Goal: Task Accomplishment & Management: Complete application form

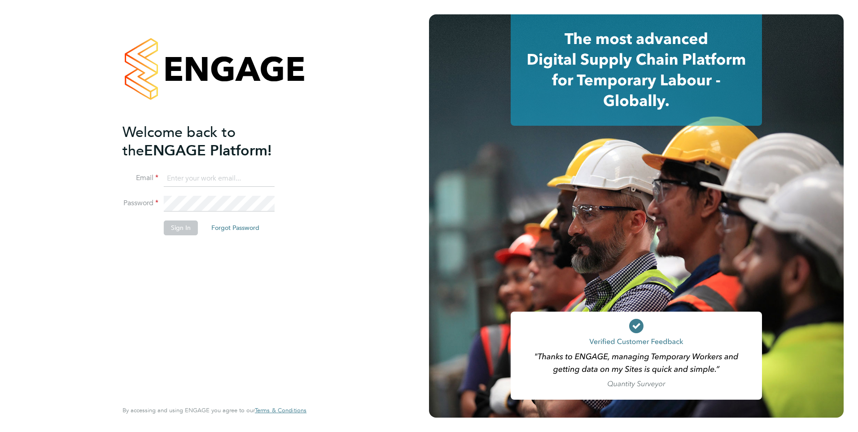
type input "[DOMAIN_NAME][EMAIL_ADDRESS][DOMAIN_NAME]"
click at [180, 226] on button "Sign In" at bounding box center [181, 227] width 34 height 14
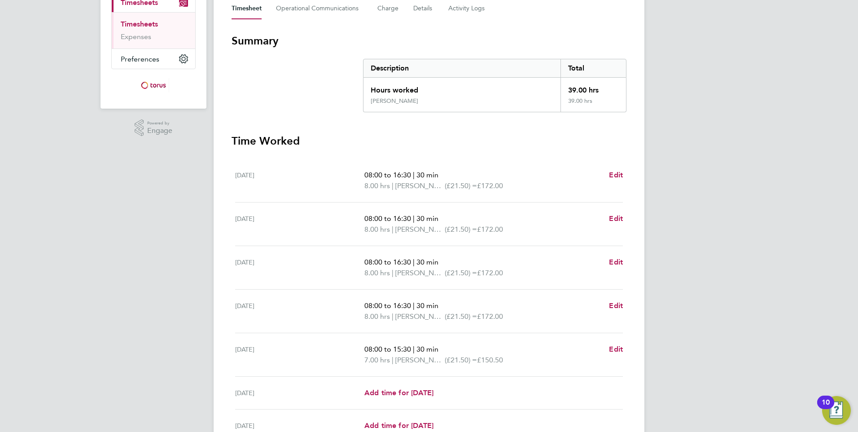
scroll to position [224, 0]
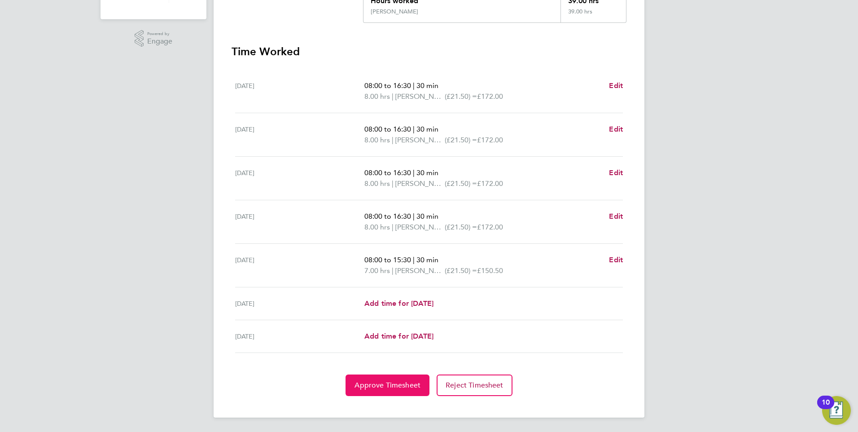
click at [400, 382] on span "Approve Timesheet" at bounding box center [388, 385] width 66 height 9
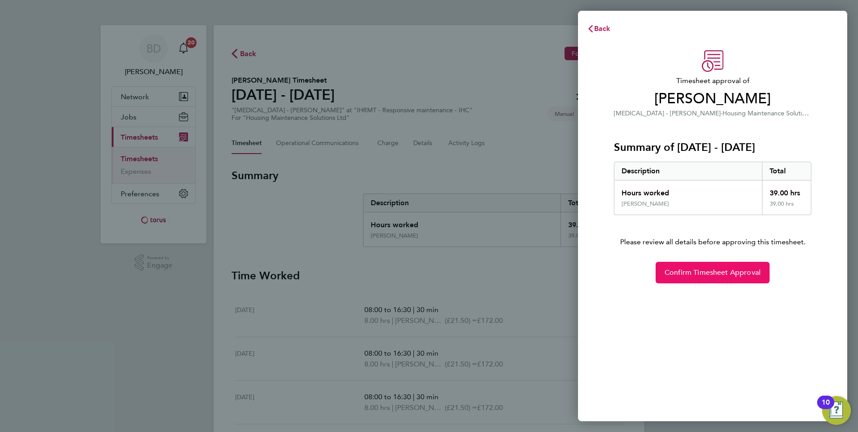
click at [693, 272] on span "Confirm Timesheet Approval" at bounding box center [713, 272] width 96 height 9
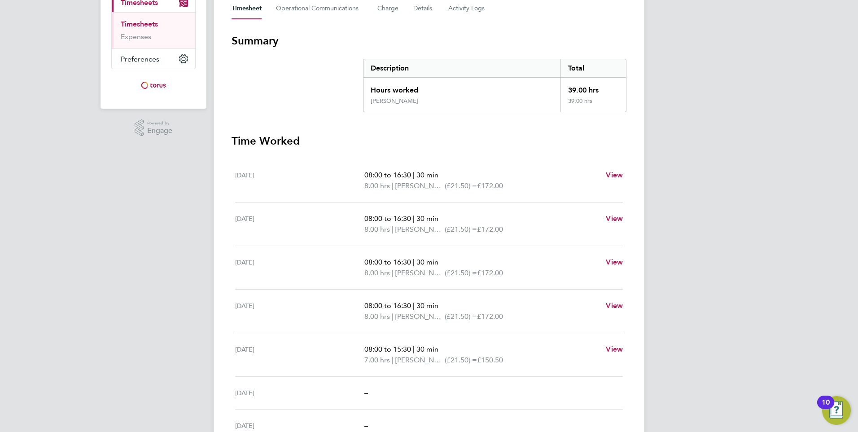
scroll to position [181, 0]
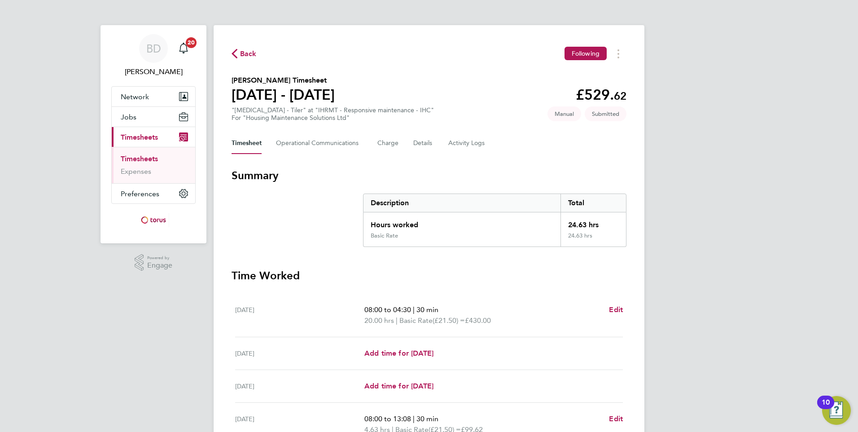
scroll to position [192, 0]
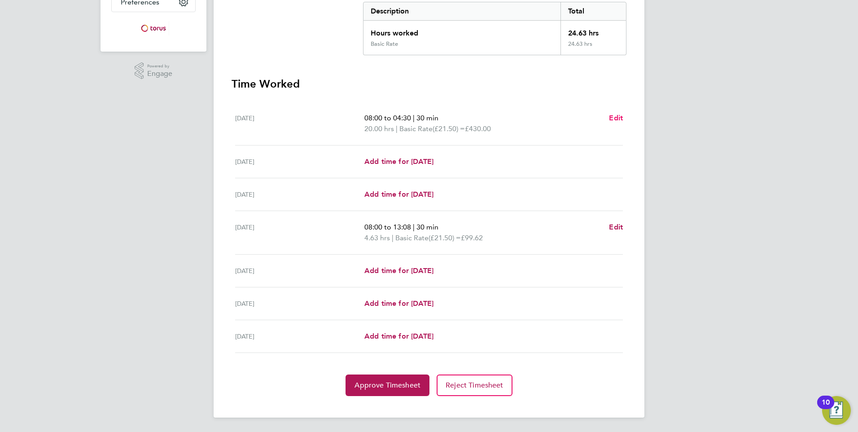
click at [618, 114] on span "Edit" at bounding box center [616, 118] width 14 height 9
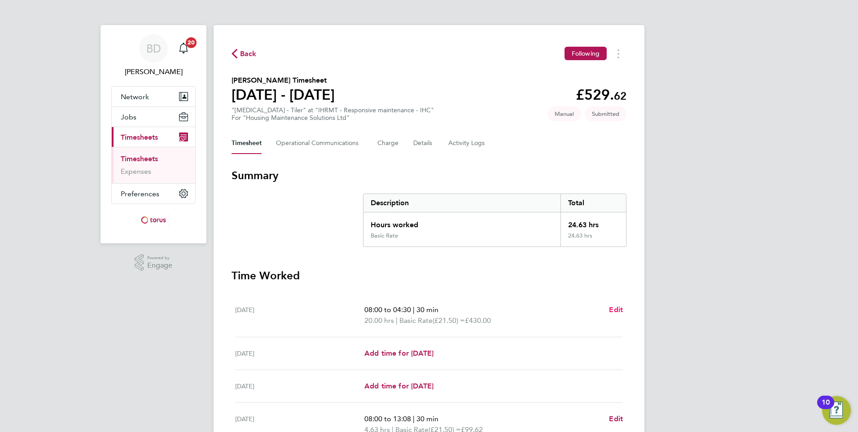
select select "30"
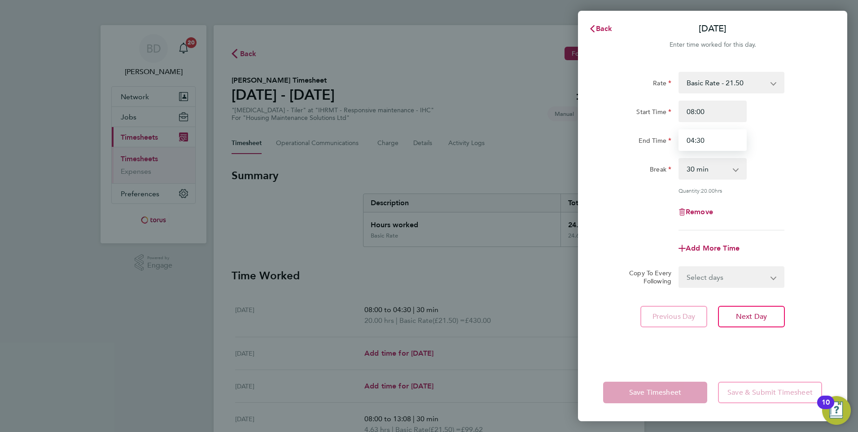
click at [695, 139] on input "04:30" at bounding box center [713, 140] width 68 height 22
type input "16:30"
click at [754, 313] on span "Next Day" at bounding box center [751, 316] width 31 height 9
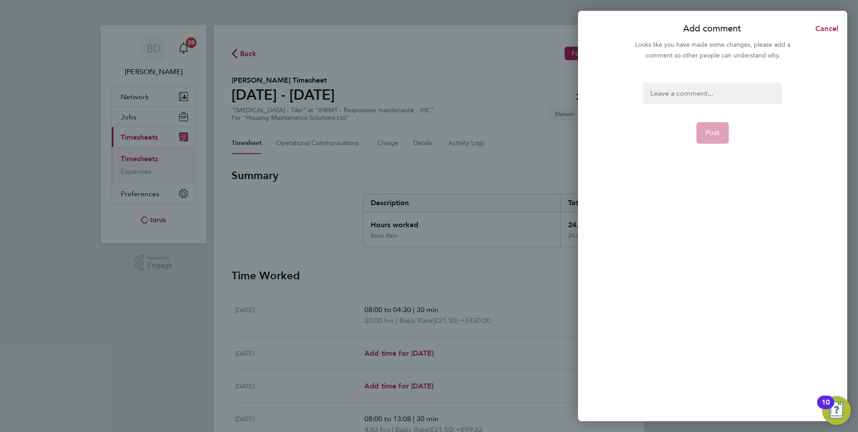
click at [707, 88] on div at bounding box center [712, 94] width 139 height 22
click at [718, 140] on button "Post" at bounding box center [713, 133] width 33 height 22
select select "30"
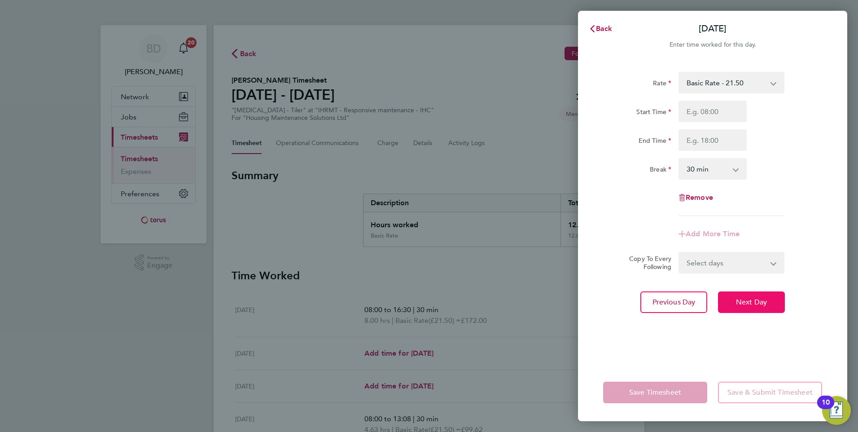
click at [741, 298] on span "Next Day" at bounding box center [751, 302] width 31 height 9
select select "30"
click at [741, 298] on span "Next Day" at bounding box center [751, 302] width 31 height 9
select select "30"
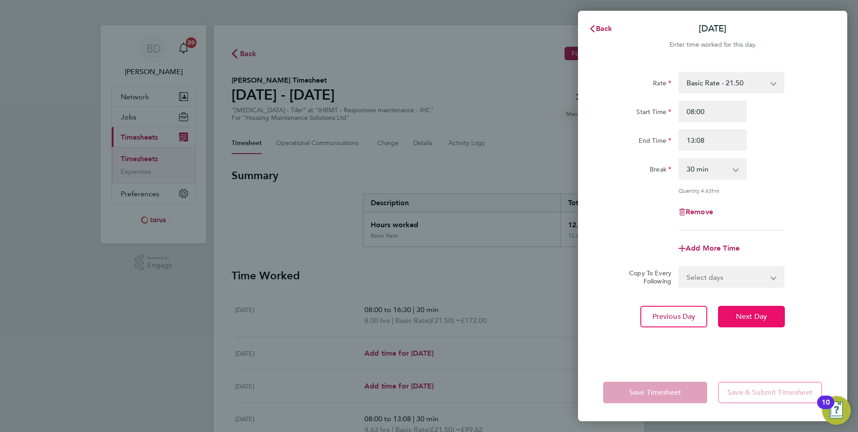
click at [741, 312] on span "Next Day" at bounding box center [751, 316] width 31 height 9
select select "30"
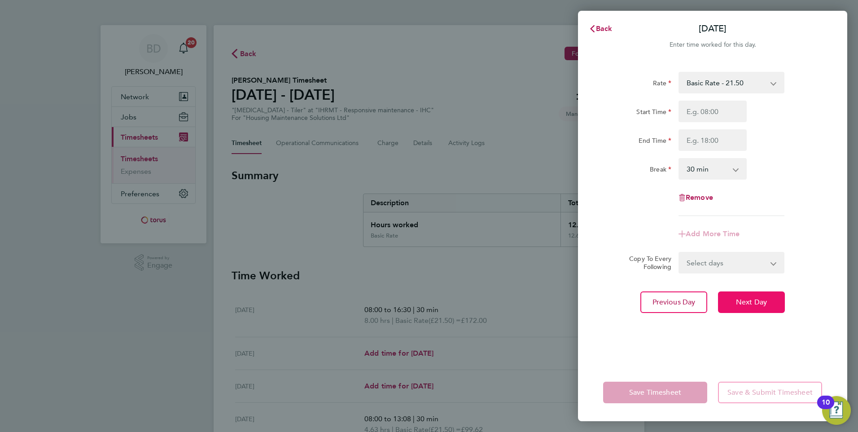
click at [745, 304] on span "Next Day" at bounding box center [751, 302] width 31 height 9
select select "30"
click at [754, 299] on span "Next Day" at bounding box center [751, 302] width 31 height 9
select select "30"
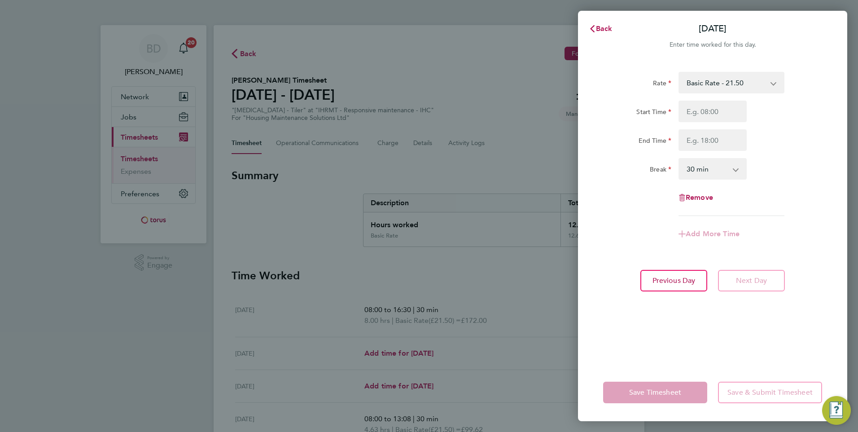
click at [754, 299] on div "Rate Basic Rate - 21.50 Start Time End Time Break 0 min 15 min 30 min 45 min 60…" at bounding box center [712, 212] width 269 height 303
click at [747, 278] on app-form-button "Next Day" at bounding box center [749, 281] width 72 height 22
click at [599, 25] on span "Back" at bounding box center [604, 28] width 17 height 9
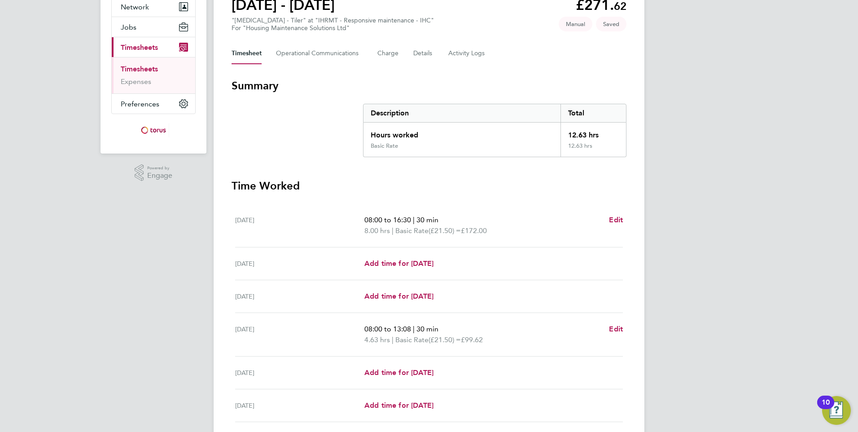
scroll to position [135, 0]
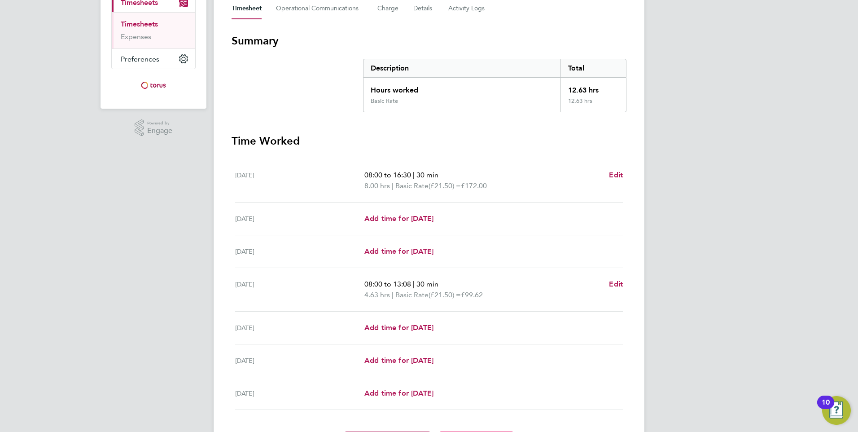
click at [414, 285] on p "08:00 to 13:08 | 30 min" at bounding box center [482, 284] width 237 height 11
click at [614, 284] on span "Edit" at bounding box center [616, 284] width 14 height 9
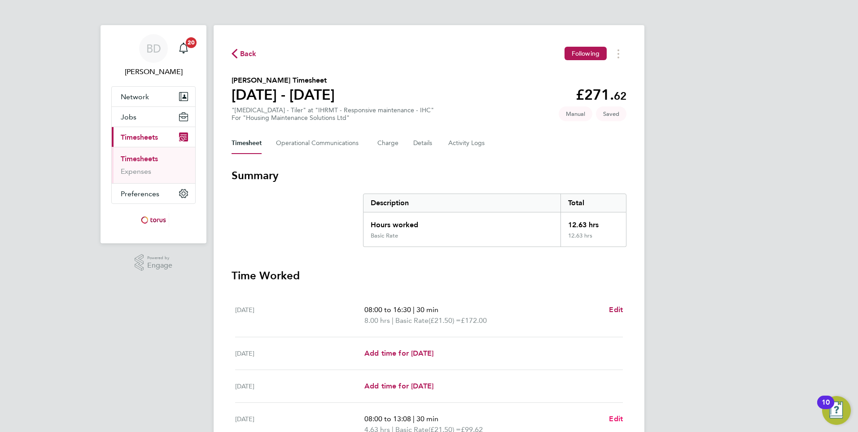
select select "30"
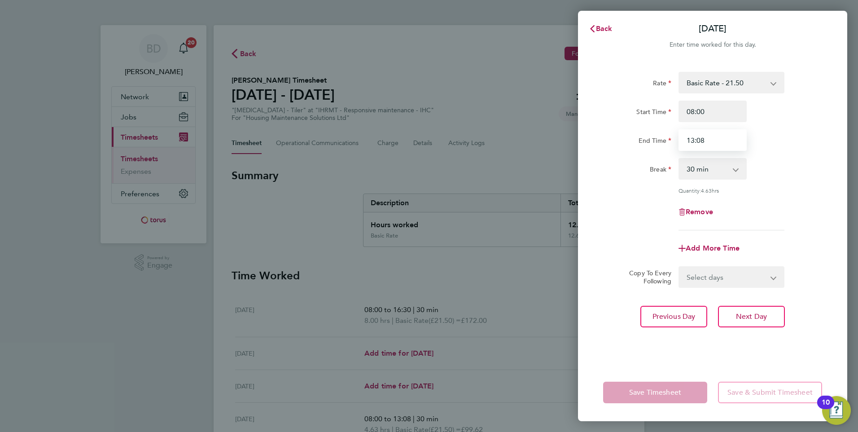
click at [694, 141] on input "13:08" at bounding box center [713, 140] width 68 height 22
click at [704, 139] on input "12:08" at bounding box center [713, 140] width 68 height 22
type input "12:00"
click at [759, 317] on span "Next Day" at bounding box center [751, 316] width 31 height 9
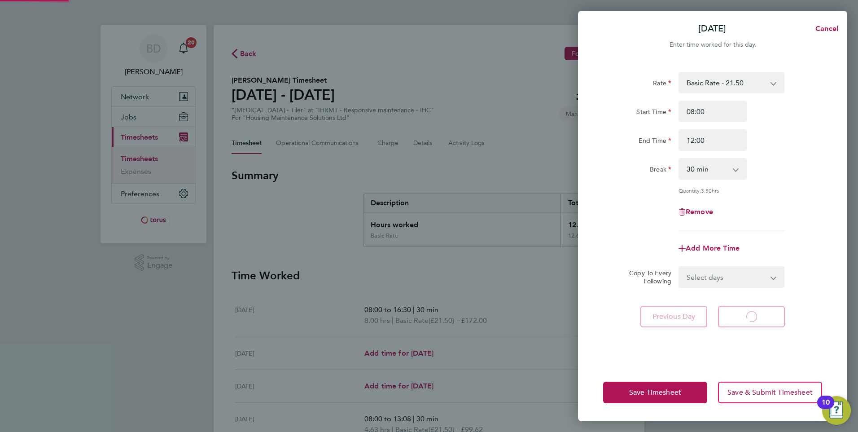
select select "30"
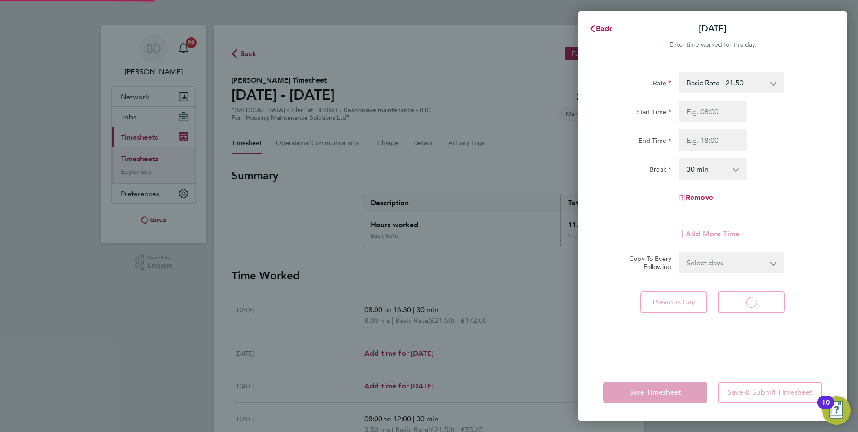
select select "30"
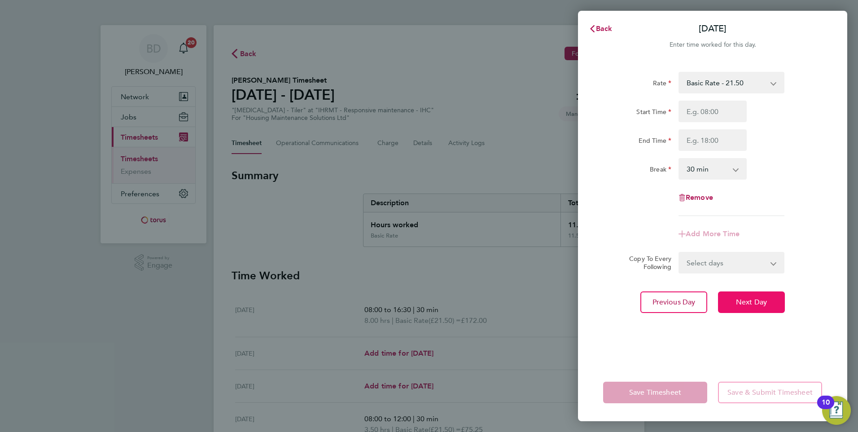
click at [752, 306] on span "Next Day" at bounding box center [751, 302] width 31 height 9
select select "30"
click at [751, 305] on span "Next Day" at bounding box center [751, 302] width 31 height 9
select select "30"
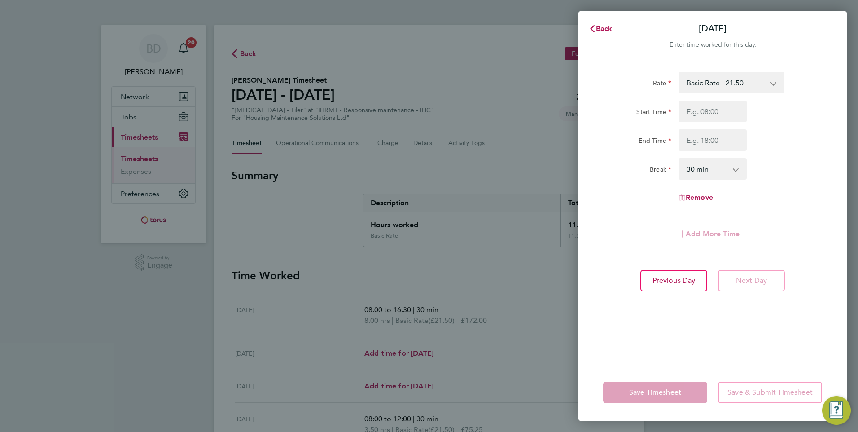
click at [751, 305] on div "Rate Basic Rate - 21.50 Start Time End Time Break 0 min 15 min 30 min 45 min 60…" at bounding box center [712, 212] width 269 height 303
click at [750, 287] on app-form-button "Next Day" at bounding box center [749, 281] width 72 height 22
click at [596, 28] on icon "button" at bounding box center [592, 28] width 7 height 7
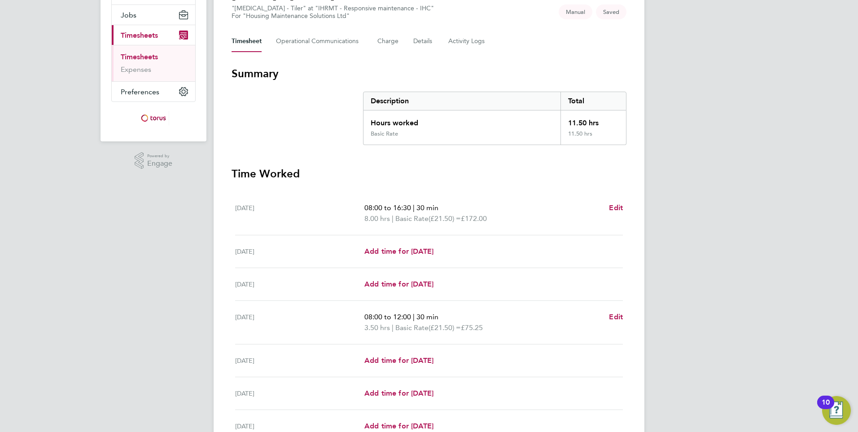
scroll to position [192, 0]
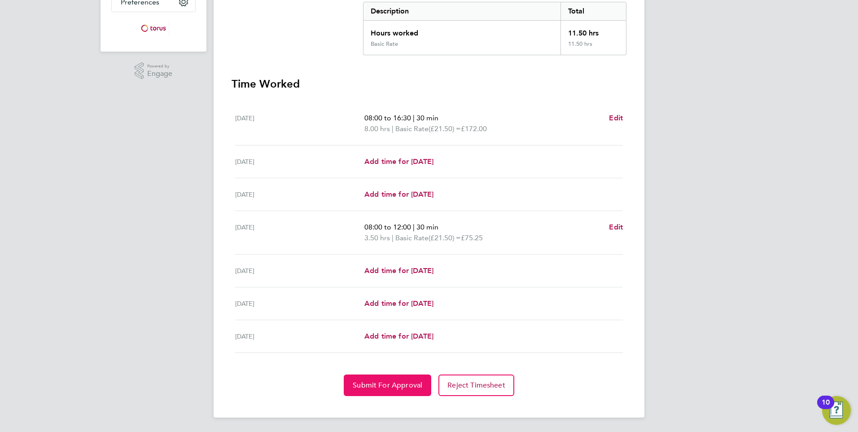
click at [386, 386] on span "Submit For Approval" at bounding box center [388, 385] width 70 height 9
click at [388, 382] on span "Approve Timesheet" at bounding box center [388, 385] width 66 height 9
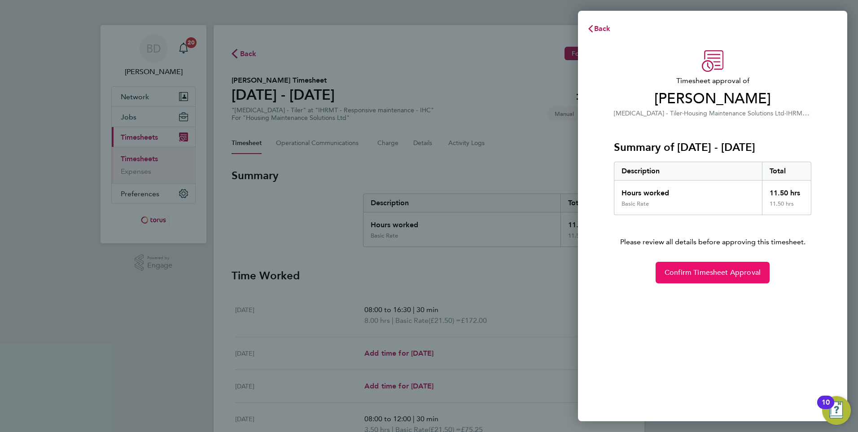
click at [687, 271] on span "Confirm Timesheet Approval" at bounding box center [713, 272] width 96 height 9
